Goal: Task Accomplishment & Management: Complete application form

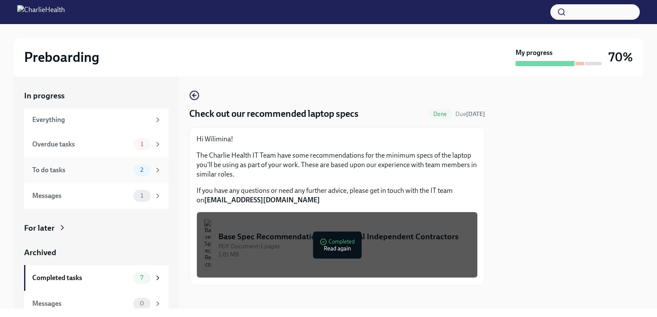
click at [84, 170] on div "To do tasks" at bounding box center [81, 170] width 98 height 9
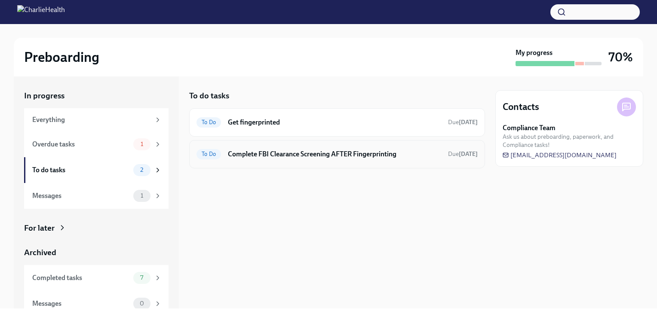
click at [260, 157] on h6 "Complete FBI Clearance Screening AFTER Fingerprinting" at bounding box center [334, 154] width 213 height 9
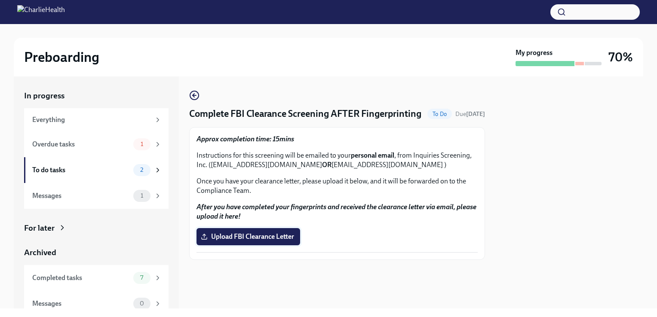
click at [251, 243] on label "Upload FBI Clearance Letter" at bounding box center [249, 236] width 104 height 17
click at [0, 0] on input "Upload FBI Clearance Letter" at bounding box center [0, 0] width 0 height 0
click at [190, 97] on circle "button" at bounding box center [194, 95] width 9 height 9
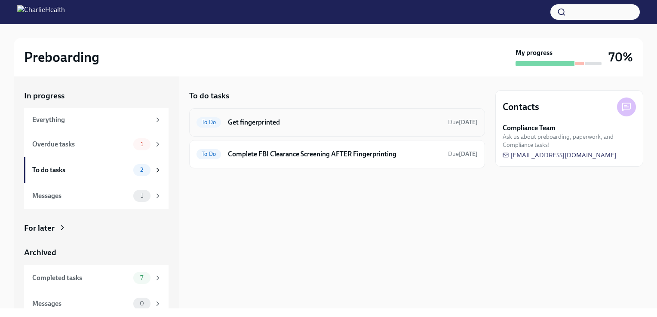
click at [249, 126] on h6 "Get fingerprinted" at bounding box center [334, 122] width 213 height 9
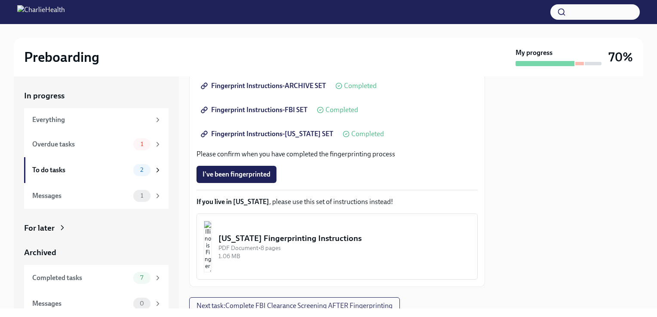
scroll to position [171, 0]
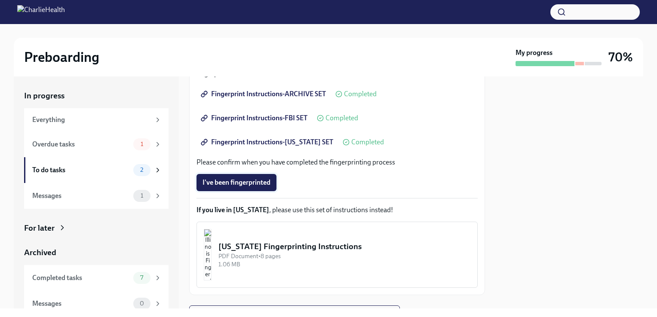
click at [240, 182] on span "I've been fingerprinted" at bounding box center [237, 182] width 68 height 9
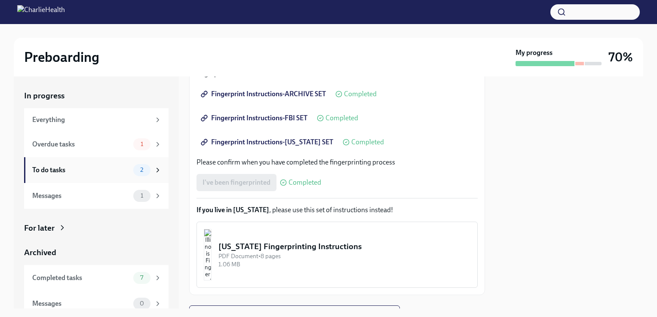
click at [100, 173] on div "To do tasks" at bounding box center [81, 170] width 98 height 9
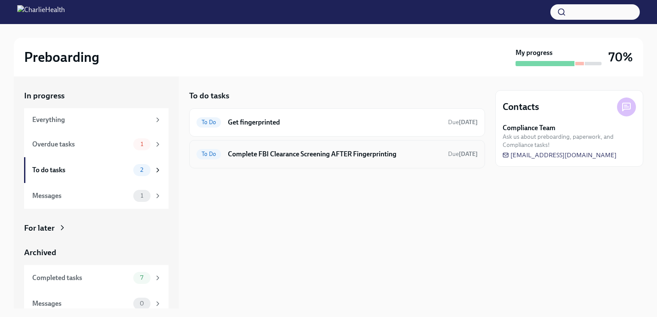
click at [258, 157] on h6 "Complete FBI Clearance Screening AFTER Fingerprinting" at bounding box center [334, 154] width 213 height 9
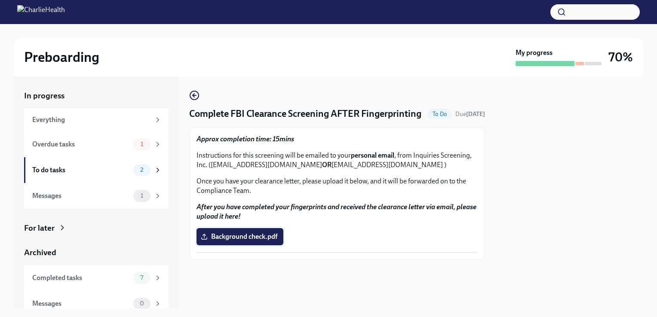
click at [238, 241] on span "Background check.pdf" at bounding box center [240, 237] width 75 height 9
click at [0, 0] on input "Background check.pdf" at bounding box center [0, 0] width 0 height 0
click at [439, 119] on div "To Do Due [DATE]" at bounding box center [456, 114] width 58 height 10
click at [118, 171] on div "To do tasks" at bounding box center [81, 170] width 98 height 9
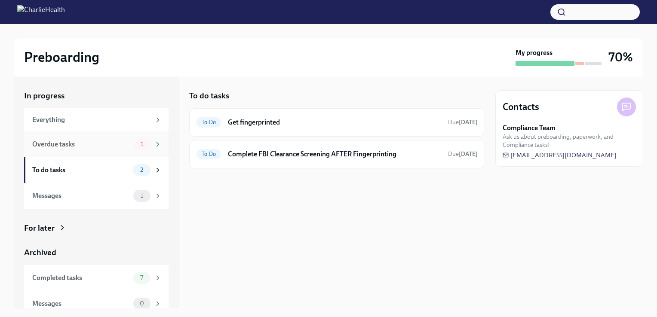
click at [87, 145] on div "Overdue tasks" at bounding box center [81, 144] width 98 height 9
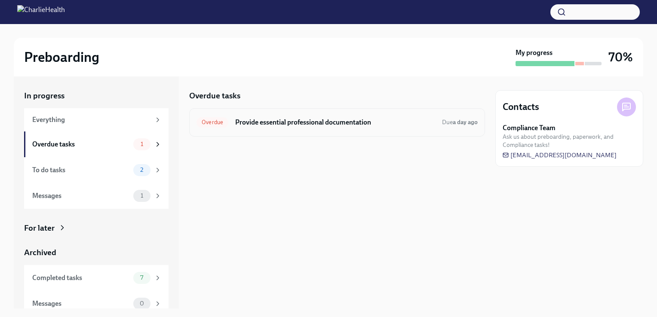
click at [277, 124] on h6 "Provide essential professional documentation" at bounding box center [335, 122] width 200 height 9
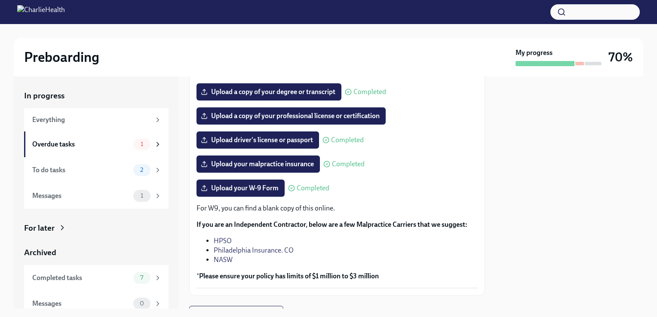
scroll to position [193, 0]
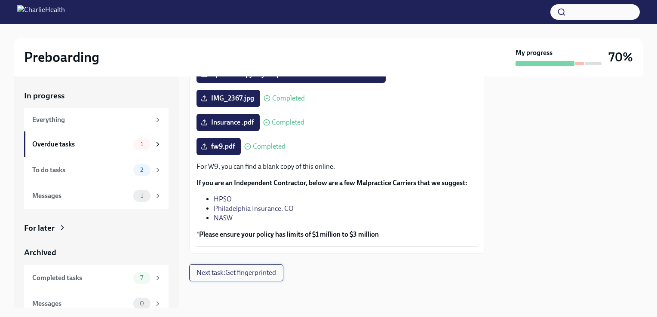
click at [225, 272] on span "Next task : Get fingerprinted" at bounding box center [237, 273] width 80 height 9
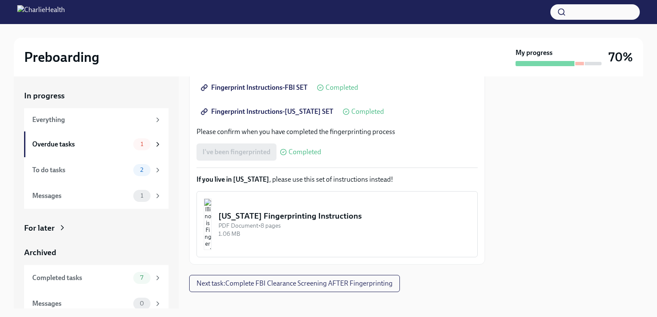
scroll to position [212, 0]
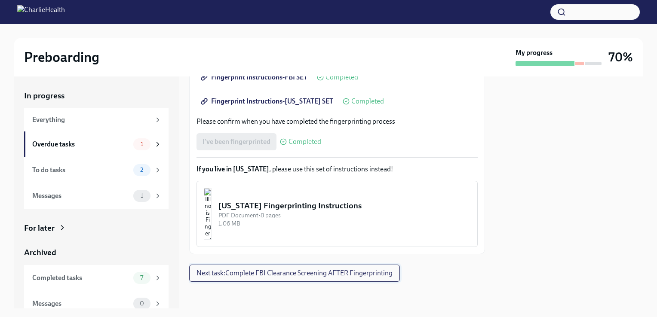
click at [301, 271] on span "Next task : Complete FBI Clearance Screening AFTER Fingerprinting" at bounding box center [295, 273] width 196 height 9
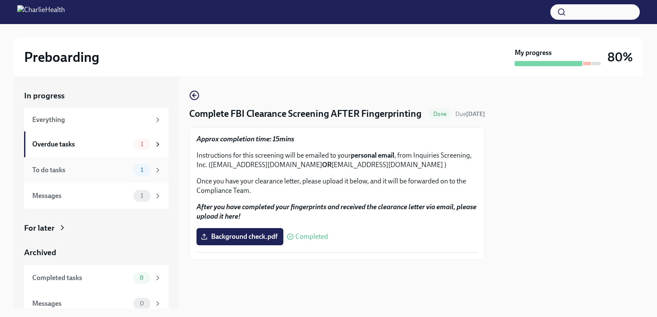
click at [106, 169] on div "To do tasks" at bounding box center [81, 170] width 98 height 9
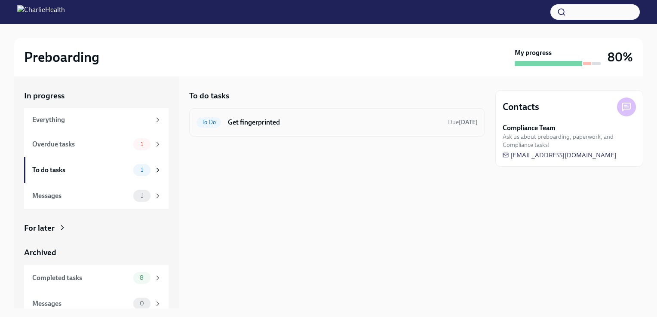
click at [274, 130] on div "To Do Get fingerprinted Due [DATE]" at bounding box center [337, 122] width 296 height 28
click at [232, 124] on h6 "Get fingerprinted" at bounding box center [334, 122] width 213 height 9
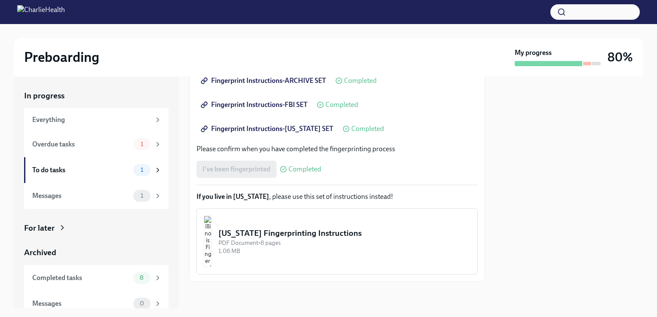
scroll to position [174, 0]
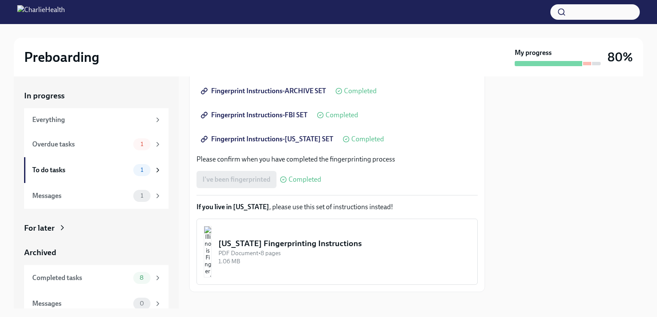
click at [400, 255] on div "PDF Document • 8 pages" at bounding box center [344, 253] width 252 height 8
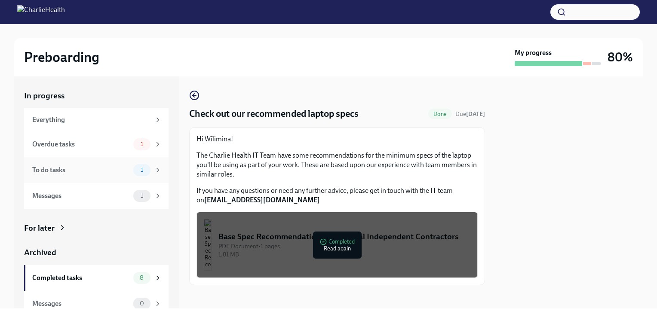
click at [100, 181] on div "To do tasks 1" at bounding box center [96, 170] width 145 height 26
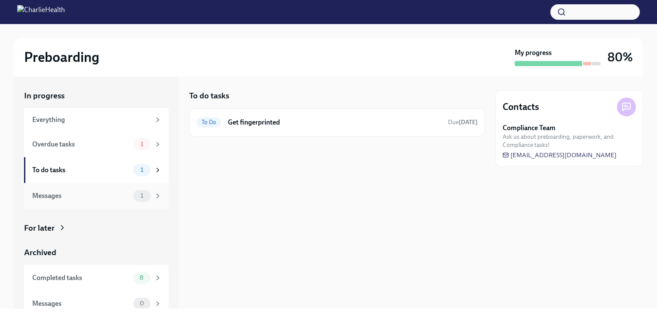
click at [89, 200] on div "Messages" at bounding box center [81, 195] width 98 height 9
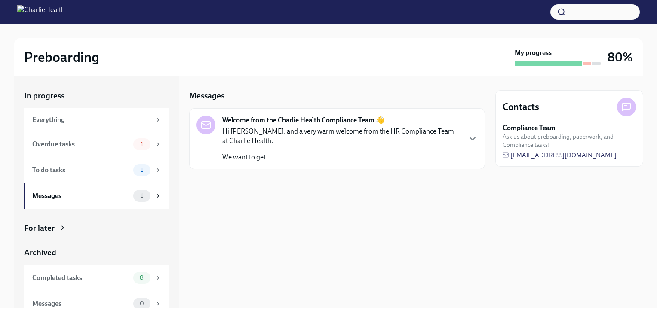
click at [273, 146] on div "Hi Wilimina, and a very warm welcome from the HR Compliance Team at Charlie Hea…" at bounding box center [341, 144] width 238 height 35
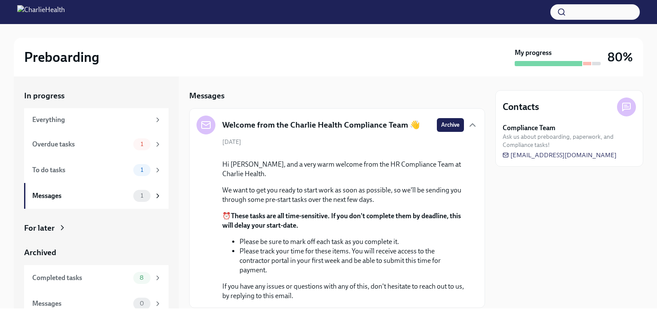
scroll to position [94, 0]
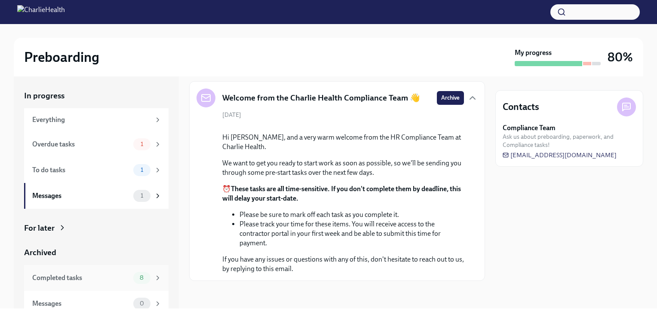
click at [123, 280] on div "Completed tasks 8" at bounding box center [96, 278] width 129 height 12
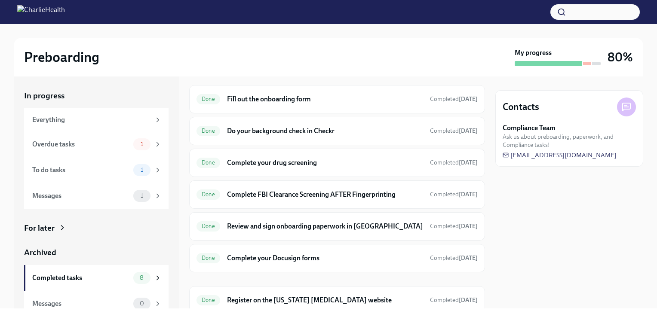
scroll to position [38, 0]
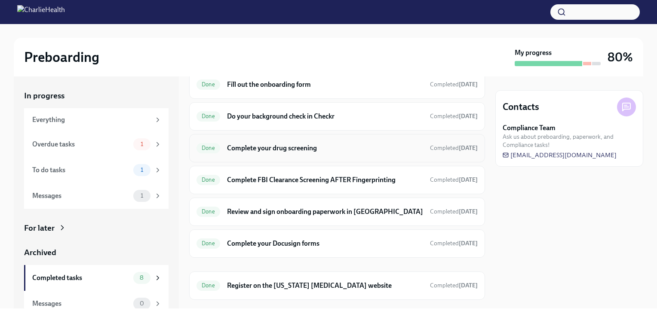
click at [291, 149] on h6 "Complete your drug screening" at bounding box center [325, 148] width 196 height 9
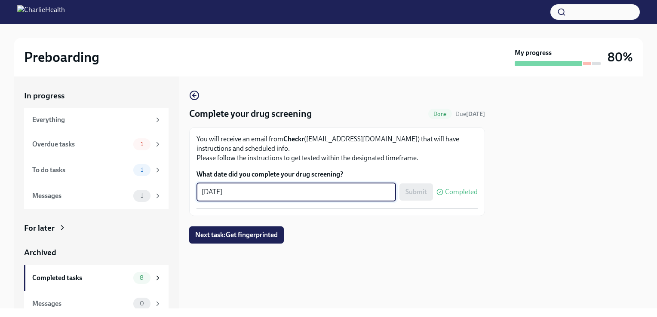
click at [217, 195] on textarea "08/25/2025" at bounding box center [296, 192] width 189 height 10
click at [217, 194] on textarea "08/25/2025" at bounding box center [296, 192] width 189 height 10
click at [370, 243] on div "Complete your drug screening Done Due today You will receive an email from Chec…" at bounding box center [337, 167] width 296 height 154
click at [218, 191] on textarea "08/25/2025" at bounding box center [296, 192] width 189 height 10
type textarea "08/26/2025"
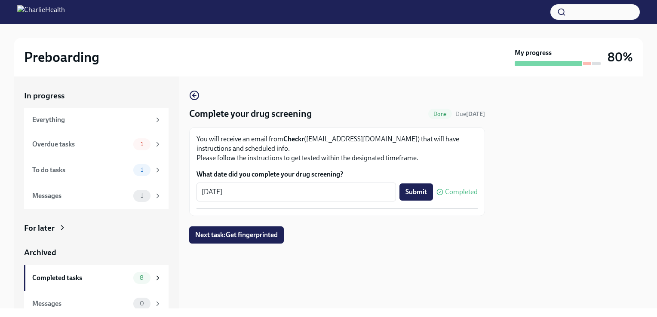
click at [306, 220] on div "Complete your drug screening Done Due today You will receive an email from Chec…" at bounding box center [337, 167] width 296 height 154
click at [416, 189] on span "Submit" at bounding box center [417, 192] width 22 height 9
click at [92, 175] on div "To do tasks" at bounding box center [81, 170] width 98 height 9
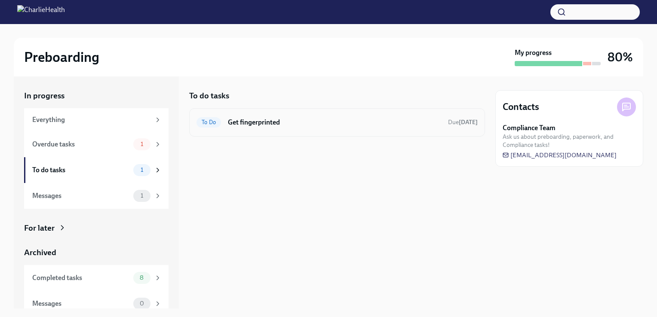
click at [267, 123] on h6 "Get fingerprinted" at bounding box center [334, 122] width 213 height 9
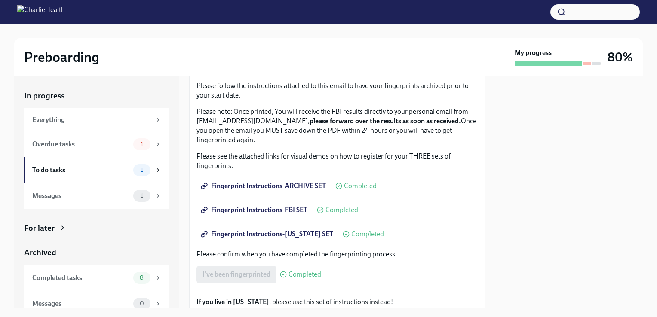
scroll to position [71, 0]
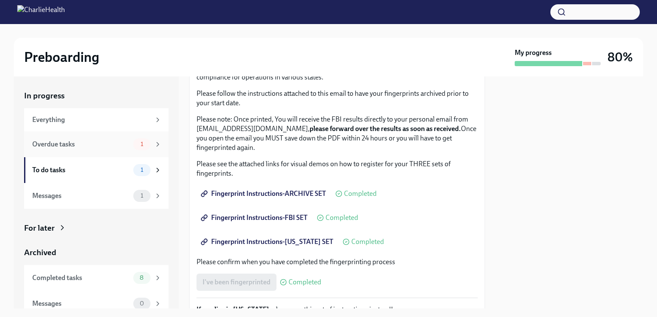
click at [98, 149] on div "Overdue tasks" at bounding box center [81, 144] width 98 height 9
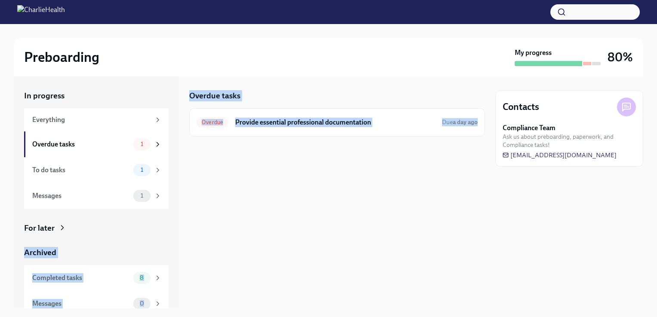
drag, startPoint x: 181, startPoint y: 233, endPoint x: 191, endPoint y: 296, distance: 63.9
click at [191, 296] on div "In progress Everything Overdue tasks 1 To do tasks 1 Messages 1 For later Archi…" at bounding box center [329, 193] width 630 height 232
drag, startPoint x: 191, startPoint y: 296, endPoint x: 137, endPoint y: 247, distance: 72.8
click at [137, 247] on div "Archived" at bounding box center [96, 252] width 145 height 11
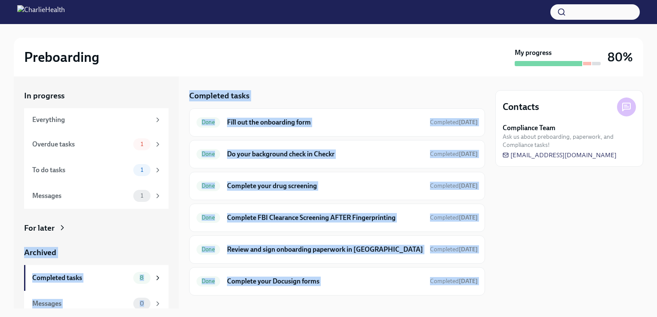
click at [110, 234] on div "In progress Everything Overdue tasks 1 To do tasks 1 Messages 1 For later Archi…" at bounding box center [96, 203] width 145 height 227
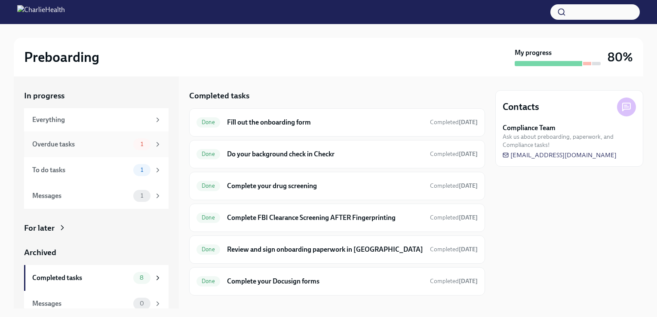
click at [125, 138] on div "Overdue tasks 1" at bounding box center [96, 145] width 145 height 26
